Goal: Task Accomplishment & Management: Use online tool/utility

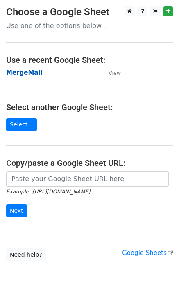
click at [30, 73] on strong "MergeMail" at bounding box center [24, 72] width 36 height 7
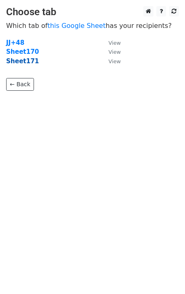
click at [27, 63] on strong "Sheet171" at bounding box center [22, 60] width 33 height 7
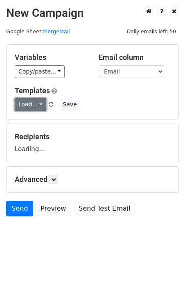
click at [38, 106] on link "Load..." at bounding box center [31, 104] width 32 height 13
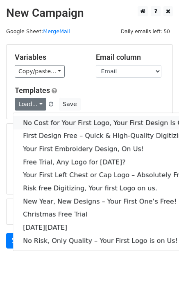
click at [51, 127] on link "No Cost for Your First Logo, Your First Design Is On Us!" at bounding box center [111, 122] width 197 height 13
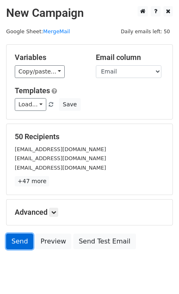
click at [22, 246] on link "Send" at bounding box center [19, 241] width 27 height 16
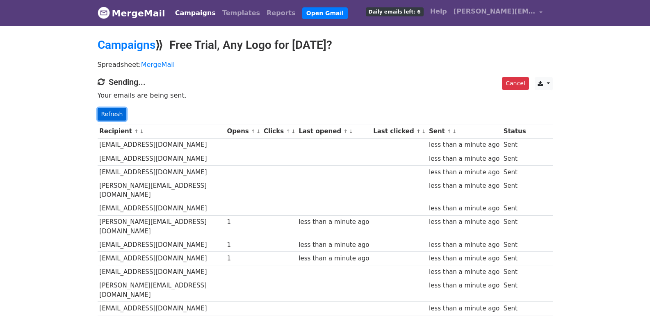
click at [117, 117] on link "Refresh" at bounding box center [112, 114] width 29 height 13
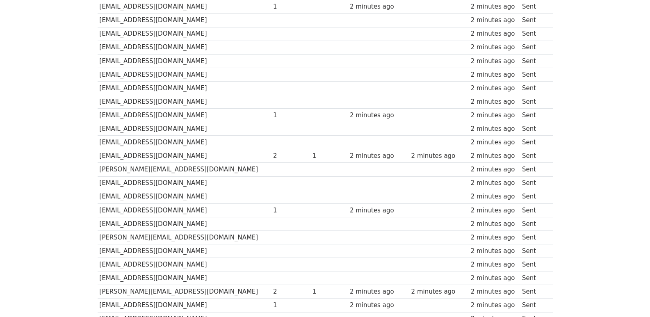
scroll to position [571, 0]
